Goal: Information Seeking & Learning: Check status

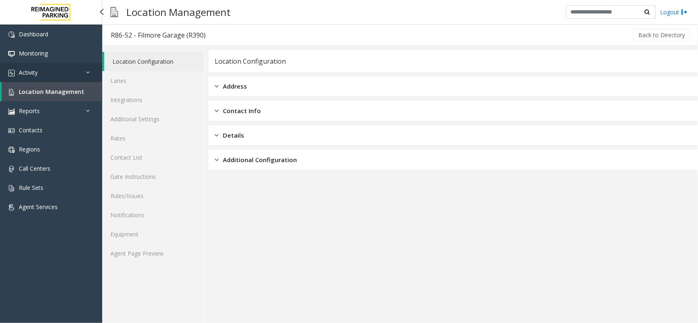
click at [60, 76] on link "Activity" at bounding box center [51, 72] width 102 height 19
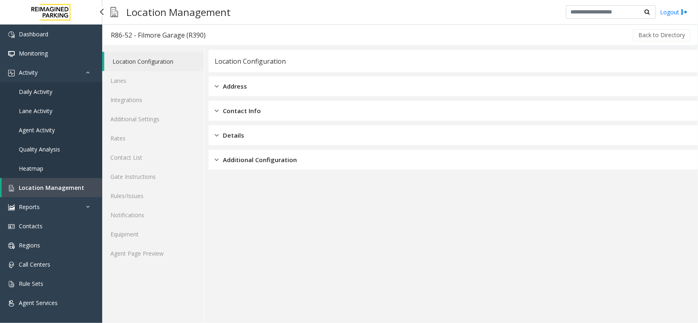
click at [50, 92] on span "Daily Activity" at bounding box center [36, 92] width 34 height 8
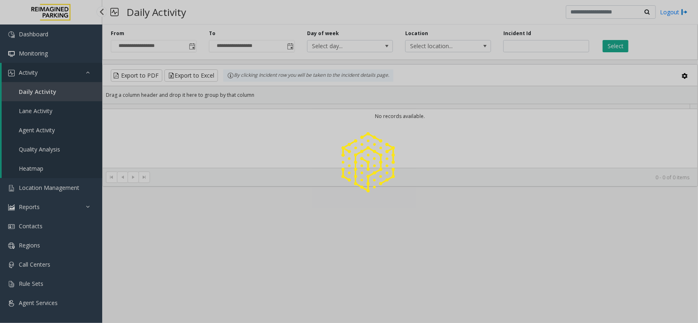
click at [39, 91] on div at bounding box center [349, 161] width 698 height 323
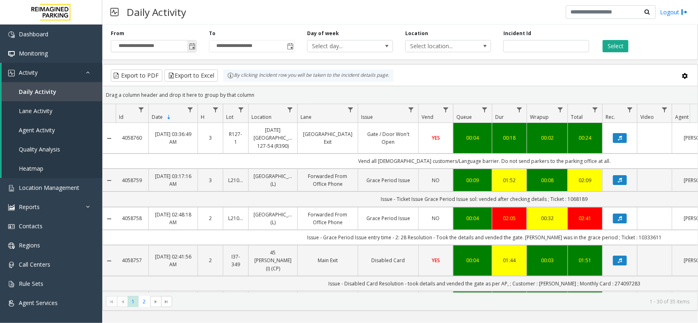
click at [192, 49] on span "Toggle popup" at bounding box center [192, 46] width 7 height 7
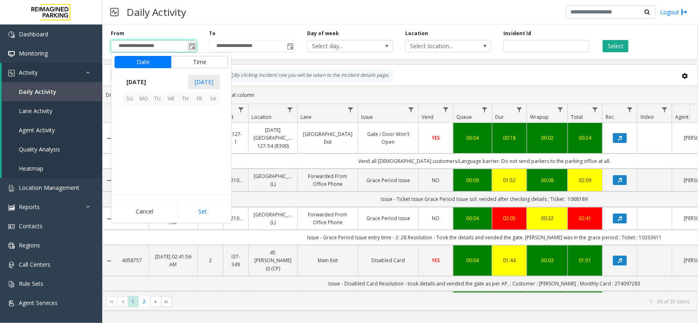
scroll to position [146609, 0]
click at [142, 155] on span "18" at bounding box center [144, 155] width 14 height 14
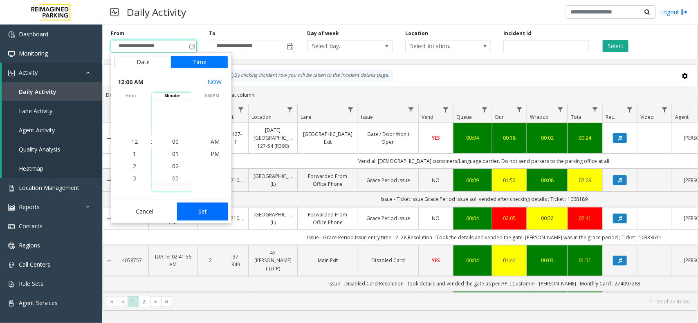
click at [191, 213] on button "Set" at bounding box center [203, 212] width 52 height 18
type input "**********"
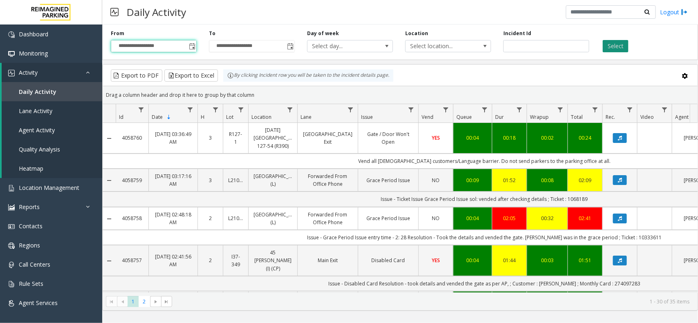
click at [624, 47] on button "Select" at bounding box center [616, 46] width 26 height 12
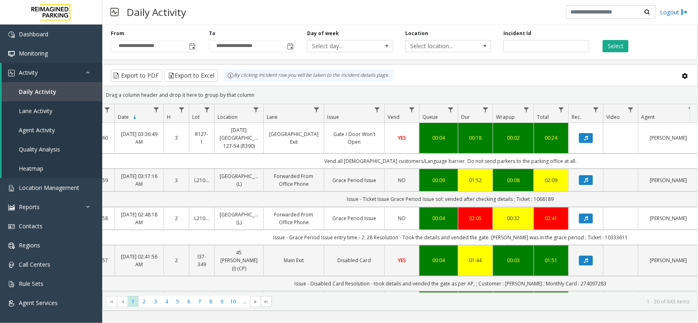
scroll to position [0, 66]
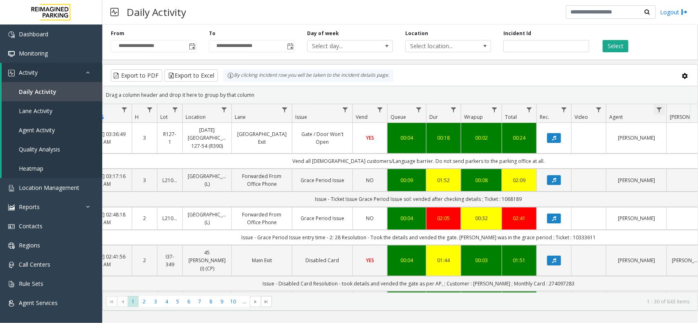
click at [658, 107] on span "Data table" at bounding box center [659, 110] width 7 height 7
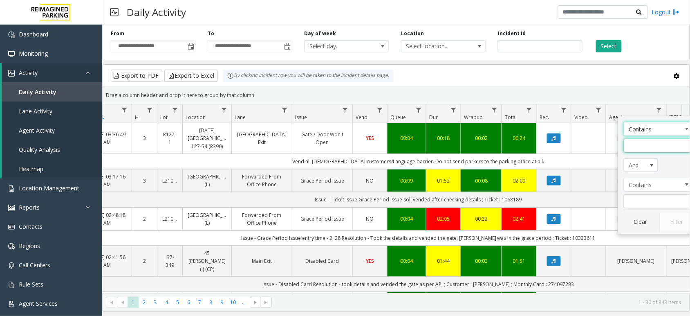
click at [658, 148] on input "Agent Filter" at bounding box center [659, 146] width 70 height 14
type input "*****"
click button "Filter" at bounding box center [677, 222] width 34 height 18
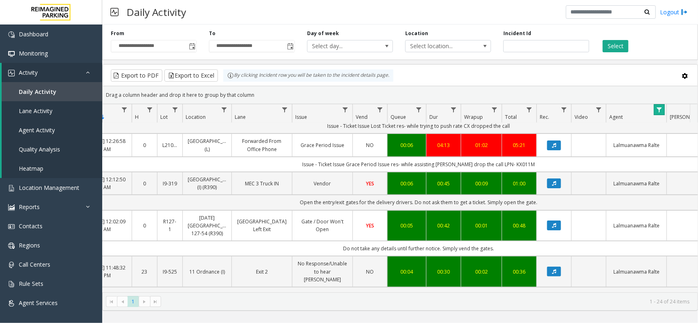
scroll to position [102, 66]
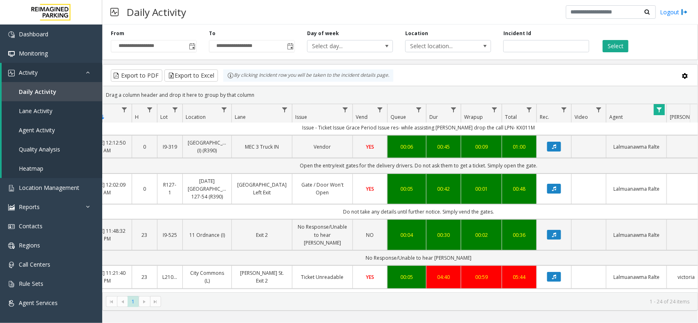
click at [144, 301] on kendo-pager-next-buttons at bounding box center [150, 301] width 22 height 11
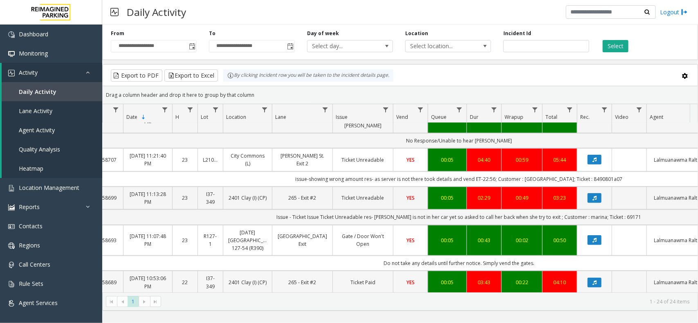
scroll to position [179, 25]
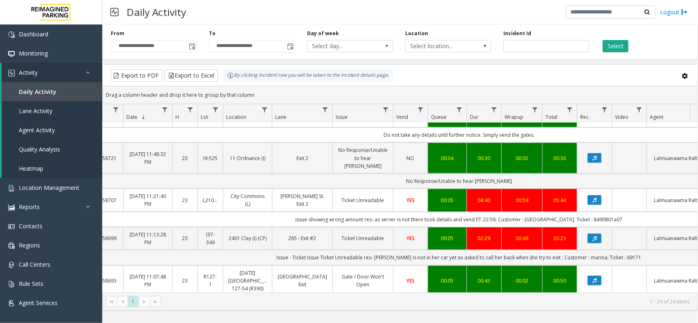
click at [678, 112] on th "Agent" at bounding box center [677, 113] width 61 height 19
